Goal: Task Accomplishment & Management: Use online tool/utility

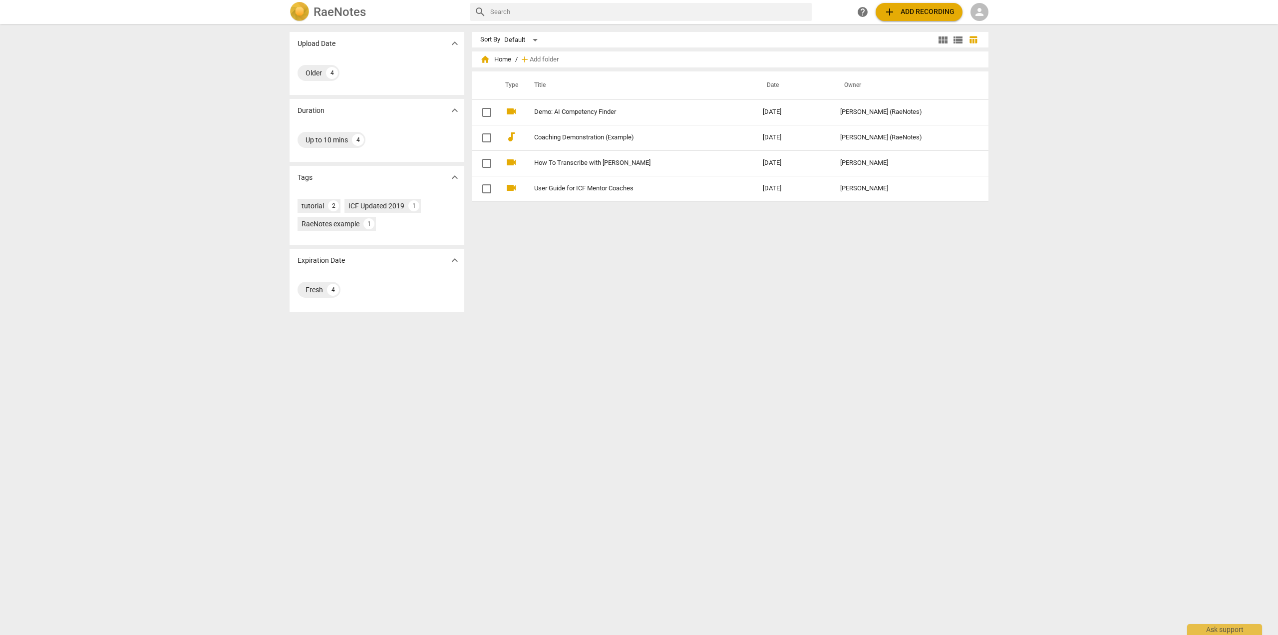
click at [907, 10] on span "add Add recording" at bounding box center [919, 12] width 71 height 12
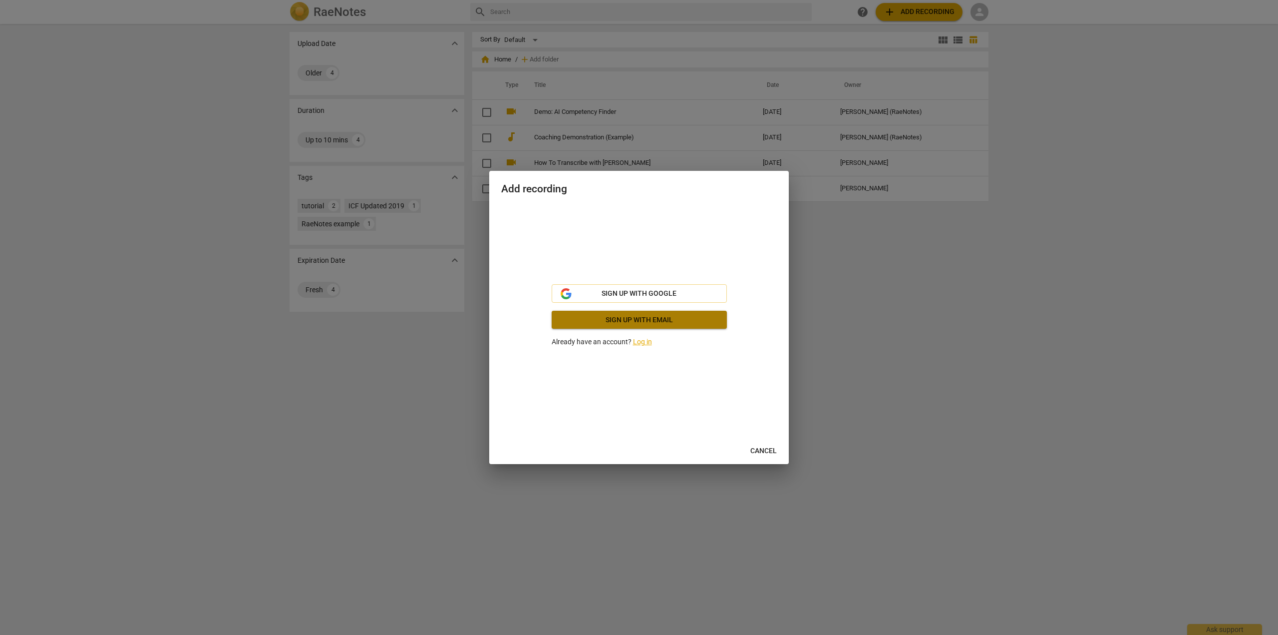
click at [633, 324] on span "Sign up with email" at bounding box center [639, 320] width 159 height 10
click at [643, 341] on link "Log in" at bounding box center [642, 341] width 19 height 8
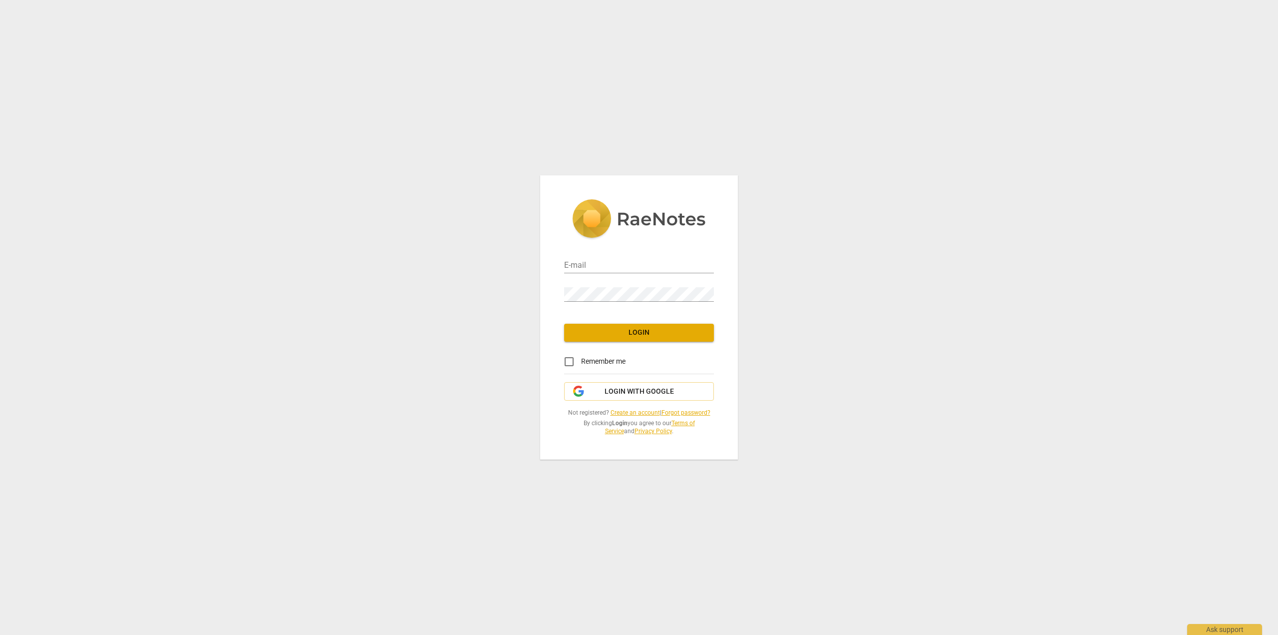
type input "wlsimons@gmail.com"
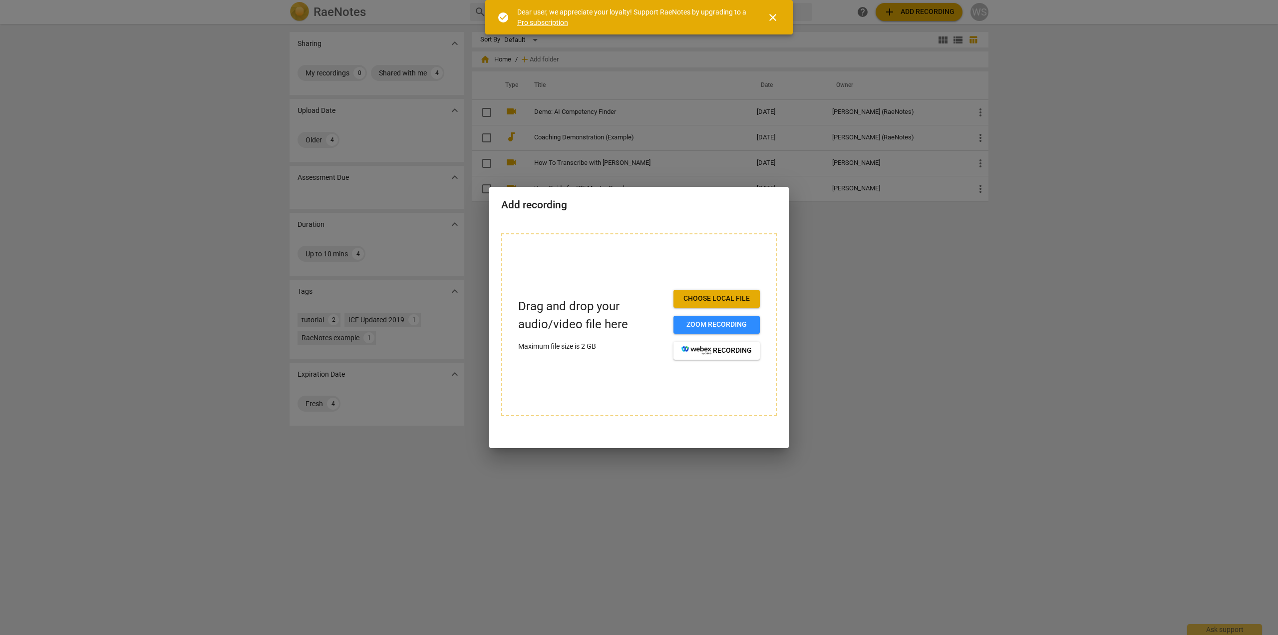
click at [710, 299] on span "Choose local file" at bounding box center [716, 299] width 70 height 10
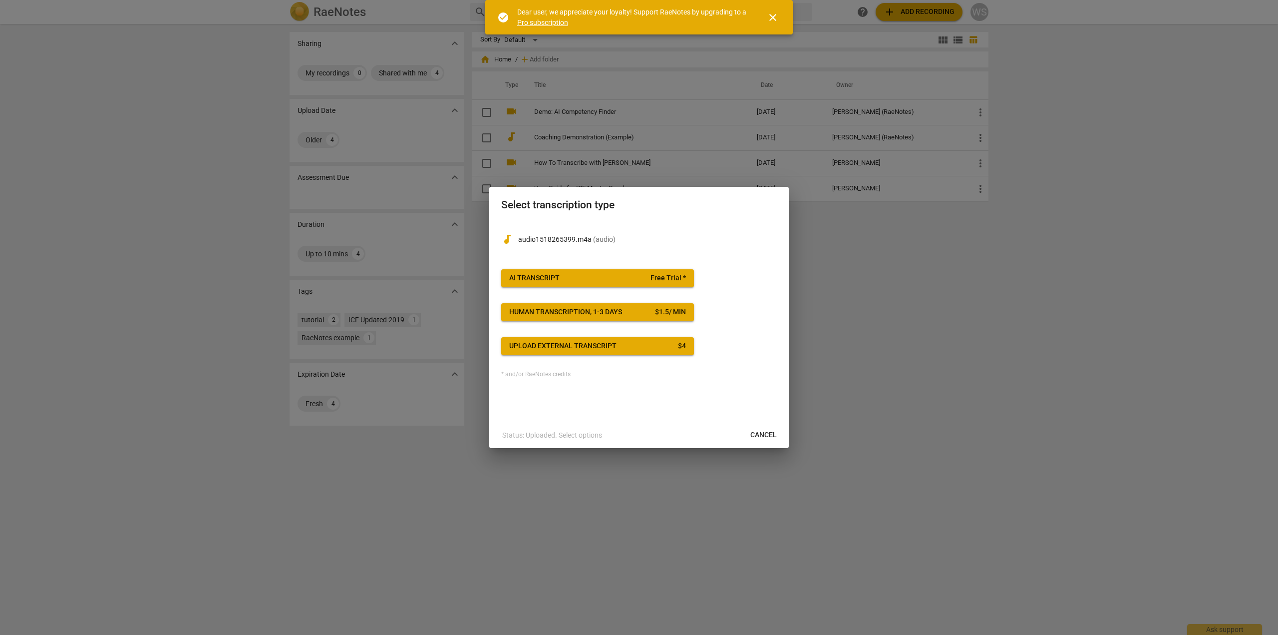
click at [587, 275] on span "AI Transcript Free Trial *" at bounding box center [597, 278] width 177 height 10
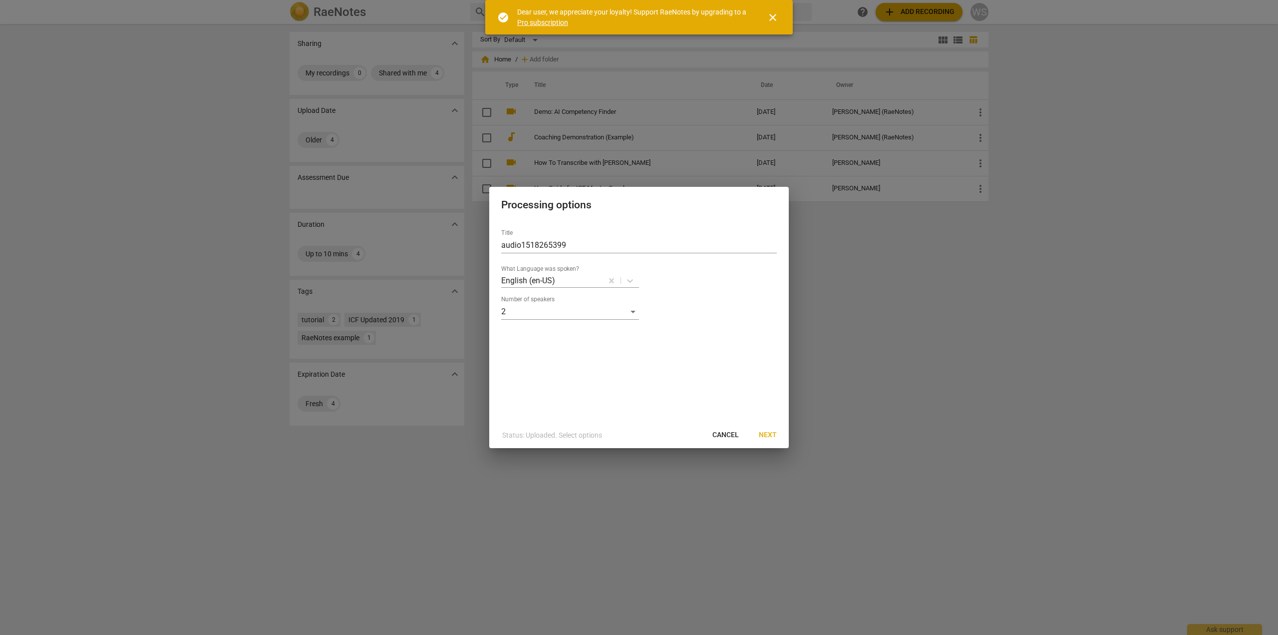
click at [768, 435] on span "Next" at bounding box center [768, 435] width 18 height 10
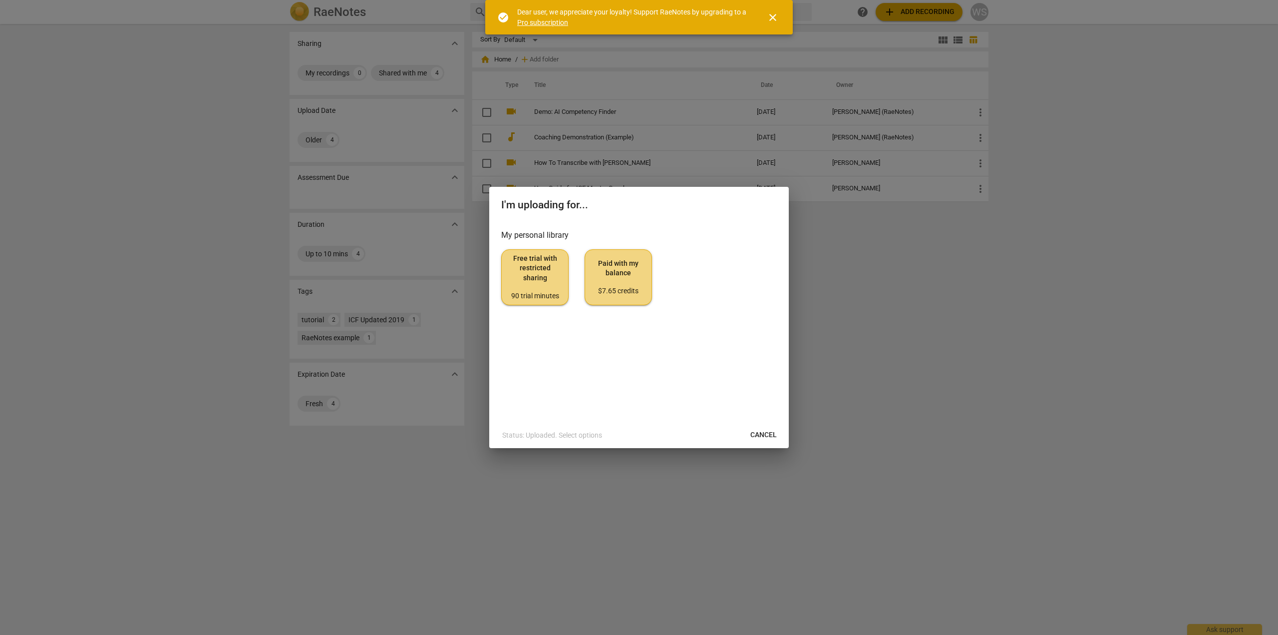
click at [605, 277] on span "Paid with my balance $7.65 credits" at bounding box center [618, 277] width 50 height 37
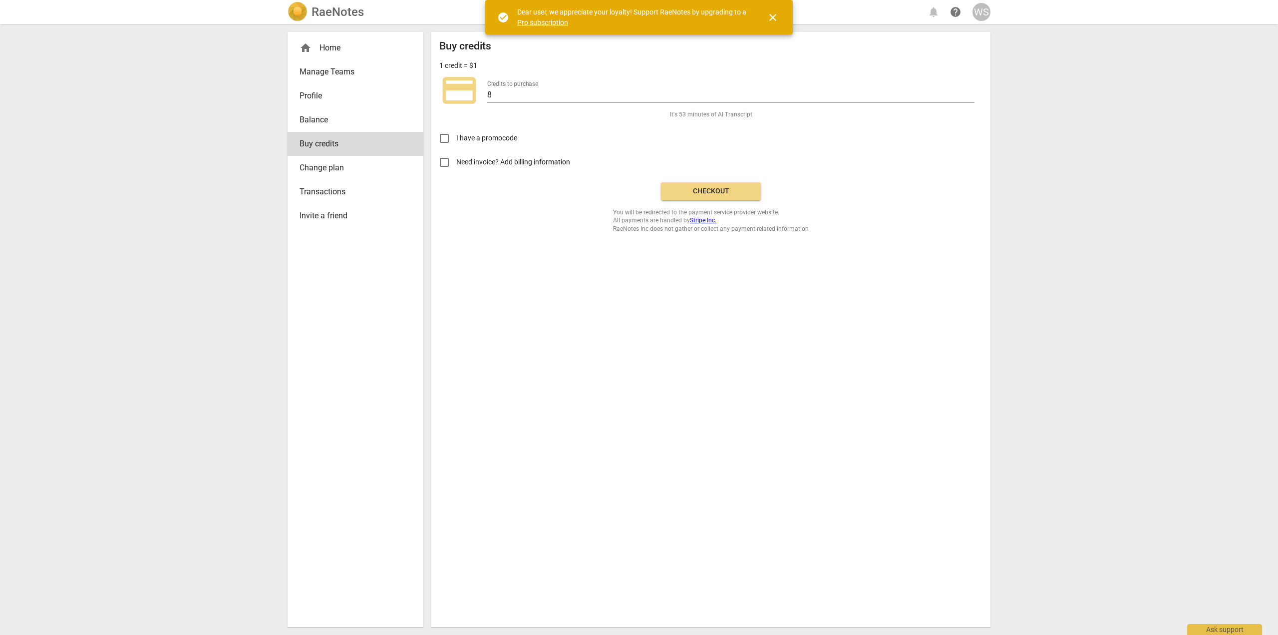
click at [701, 192] on span "Checkout" at bounding box center [711, 191] width 84 height 10
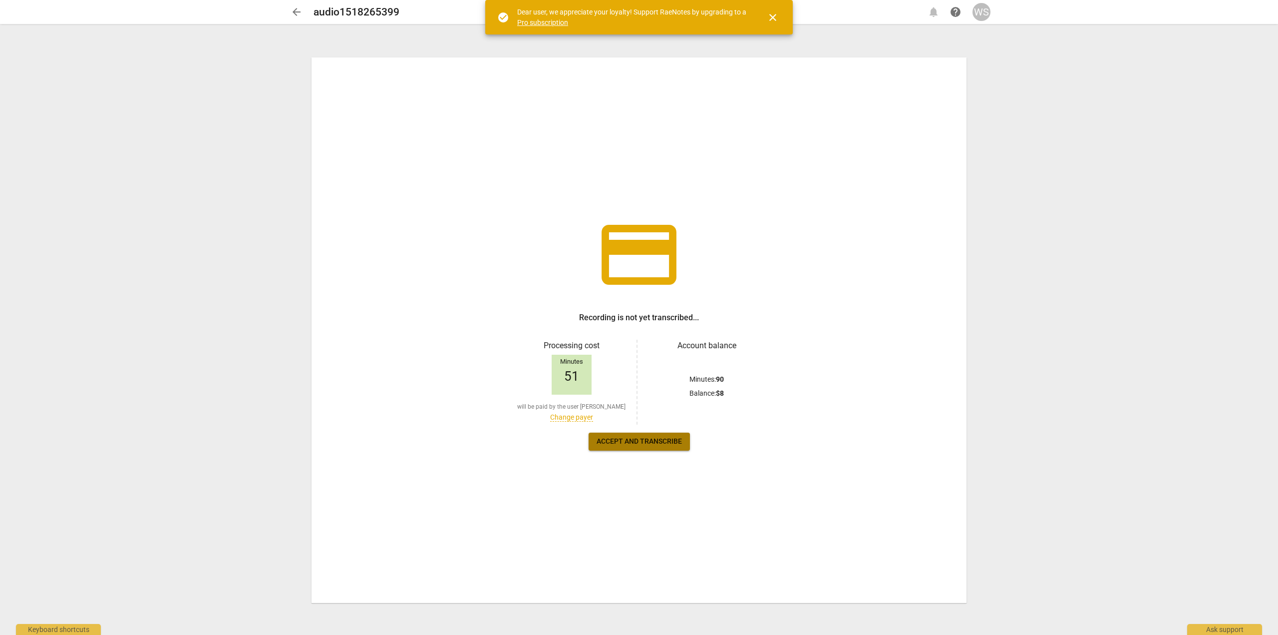
click at [648, 440] on span "Accept and transcribe" at bounding box center [639, 441] width 85 height 10
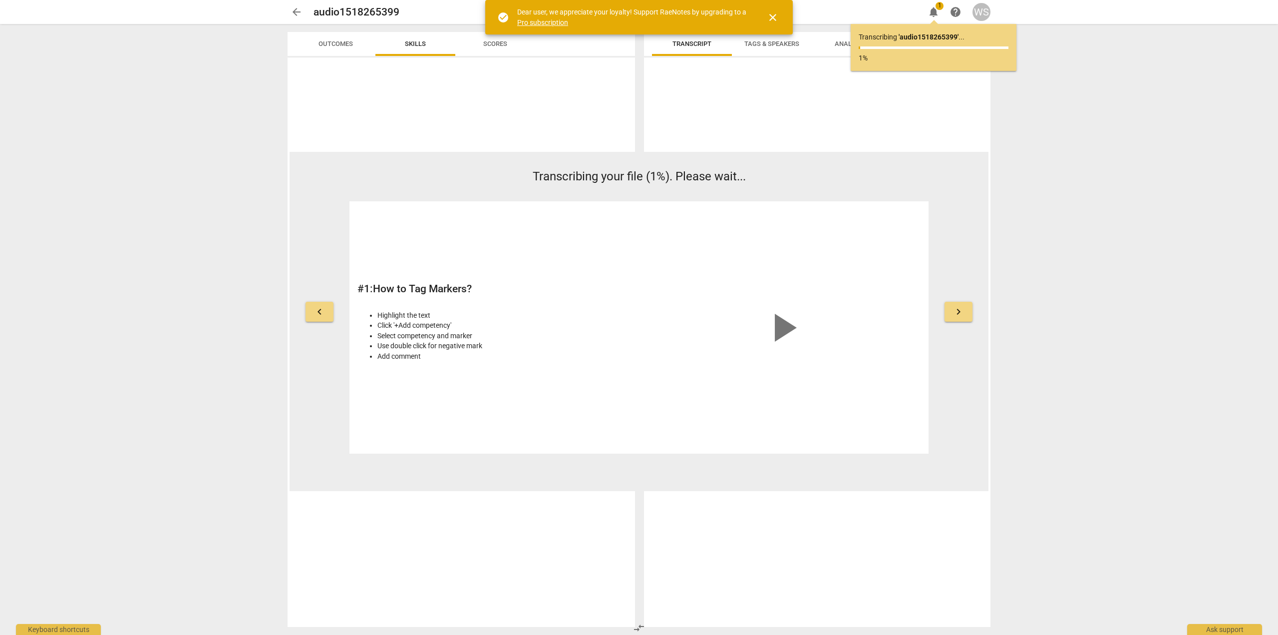
click at [961, 309] on span "keyboard_arrow_right" at bounding box center [959, 312] width 12 height 12
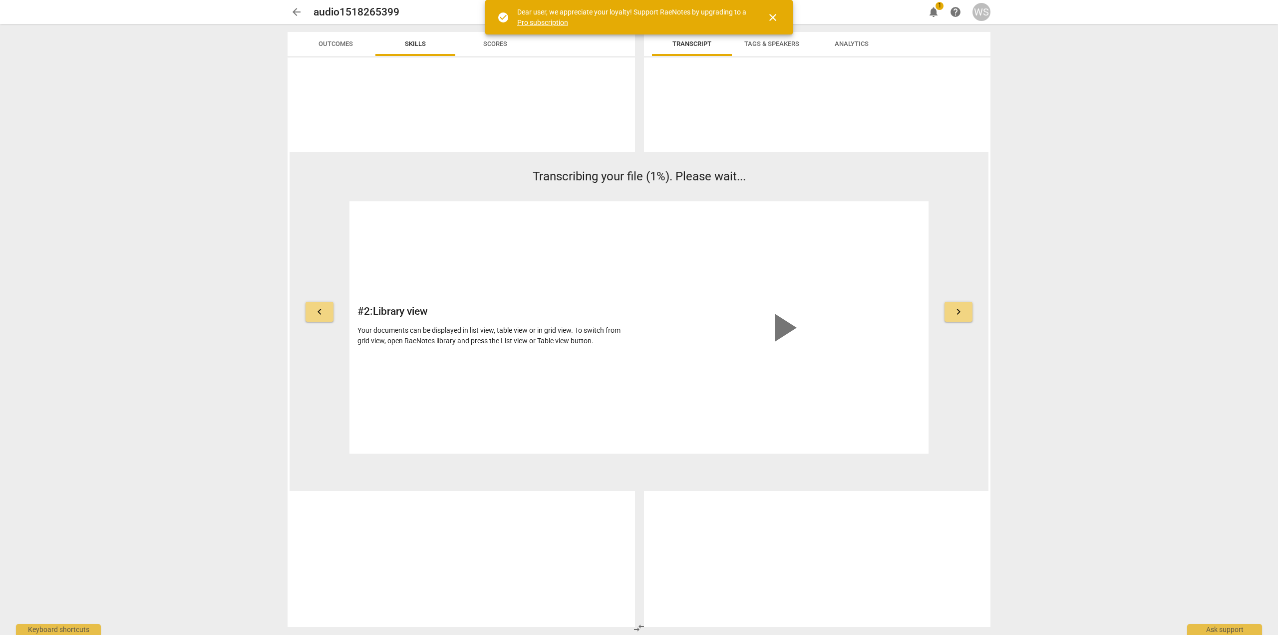
click at [961, 309] on span "keyboard_arrow_right" at bounding box center [959, 312] width 12 height 12
click at [955, 312] on span "keyboard_arrow_right" at bounding box center [959, 312] width 12 height 12
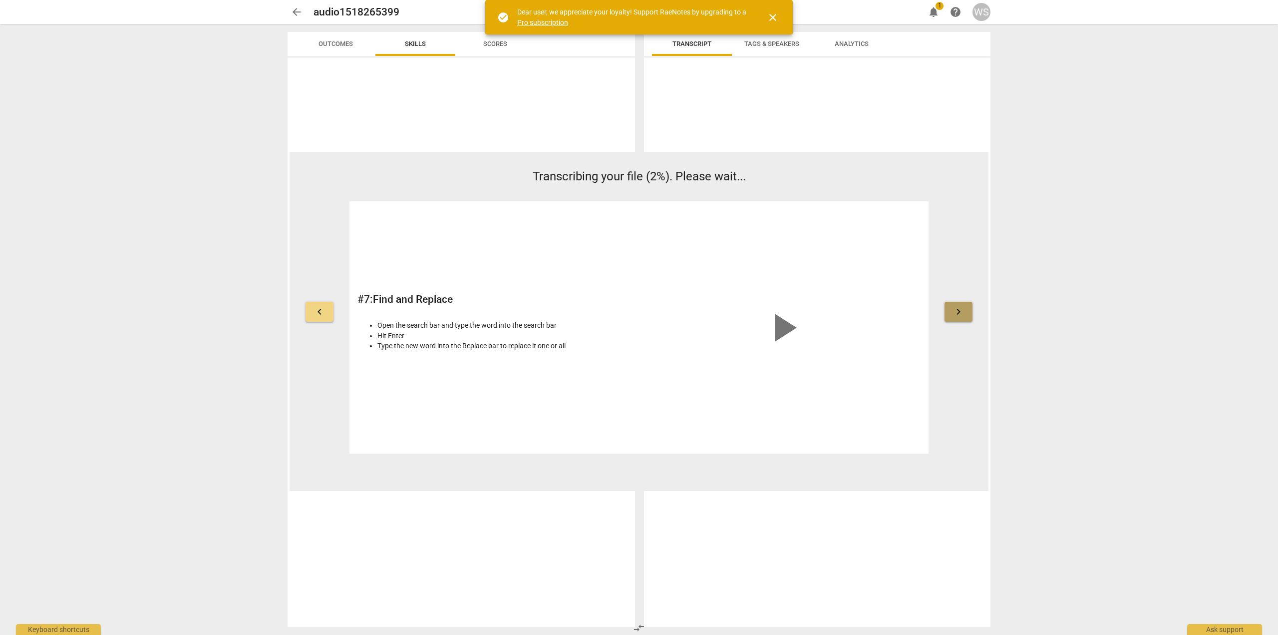
click at [955, 312] on span "keyboard_arrow_right" at bounding box center [959, 312] width 12 height 12
